Goal: Obtain resource: Obtain resource

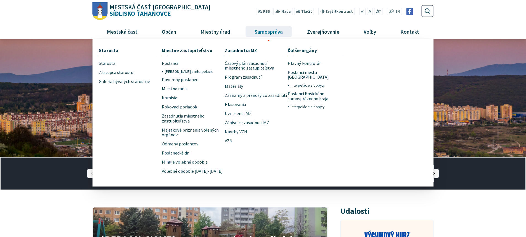
click at [251, 34] on link "Samospráva" at bounding box center [269, 31] width 48 height 15
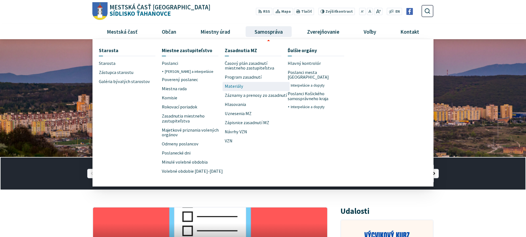
click at [241, 88] on span "Materiály" at bounding box center [234, 86] width 18 height 9
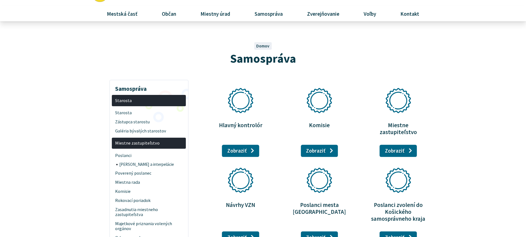
scroll to position [28, 0]
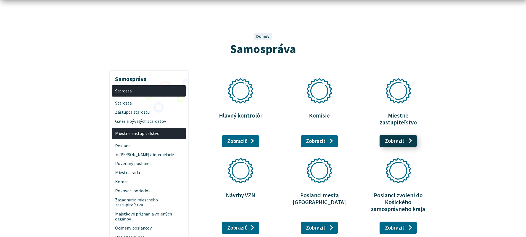
click at [405, 138] on link "Zobraziť stránku Miestne zastupiteľstvo" at bounding box center [398, 141] width 37 height 12
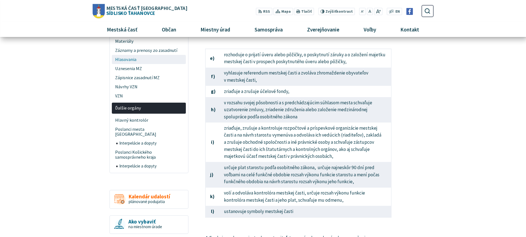
scroll to position [276, 0]
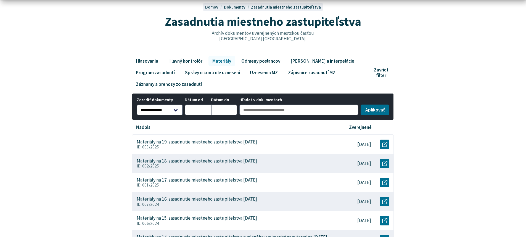
scroll to position [83, 0]
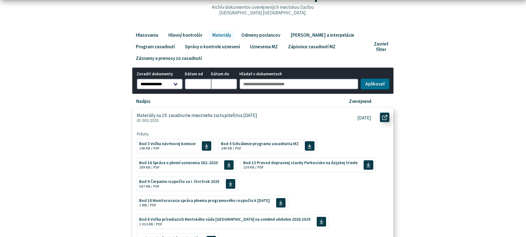
click at [382, 118] on use at bounding box center [384, 117] width 5 height 5
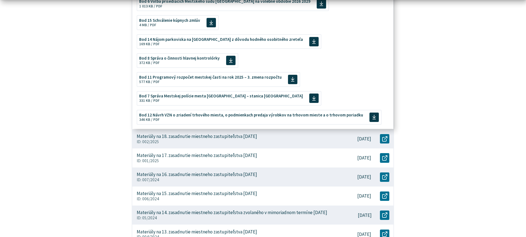
scroll to position [304, 0]
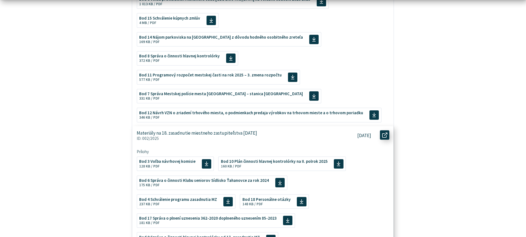
click at [382, 132] on icon at bounding box center [384, 134] width 5 height 5
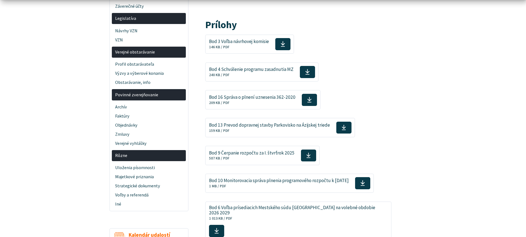
scroll to position [193, 0]
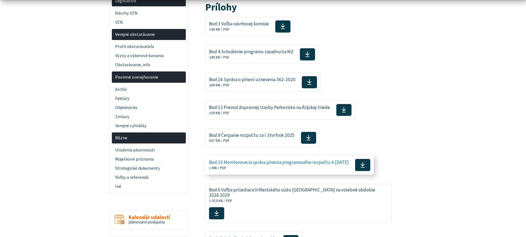
click at [365, 168] on use at bounding box center [363, 165] width 4 height 6
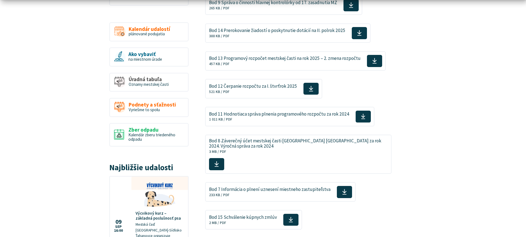
scroll to position [386, 0]
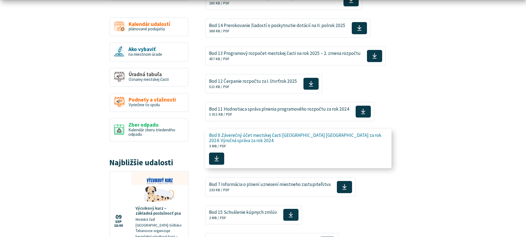
click at [358, 146] on span "Bod 8 Záverečný účet mestskej časti [GEOGRAPHIC_DATA] [GEOGRAPHIC_DATA] za rok …" at bounding box center [295, 141] width 173 height 20
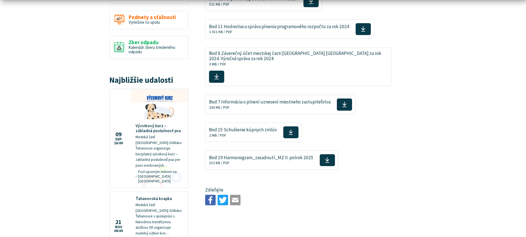
scroll to position [469, 0]
click at [364, 31] on span at bounding box center [363, 28] width 15 height 12
